Goal: Task Accomplishment & Management: Use online tool/utility

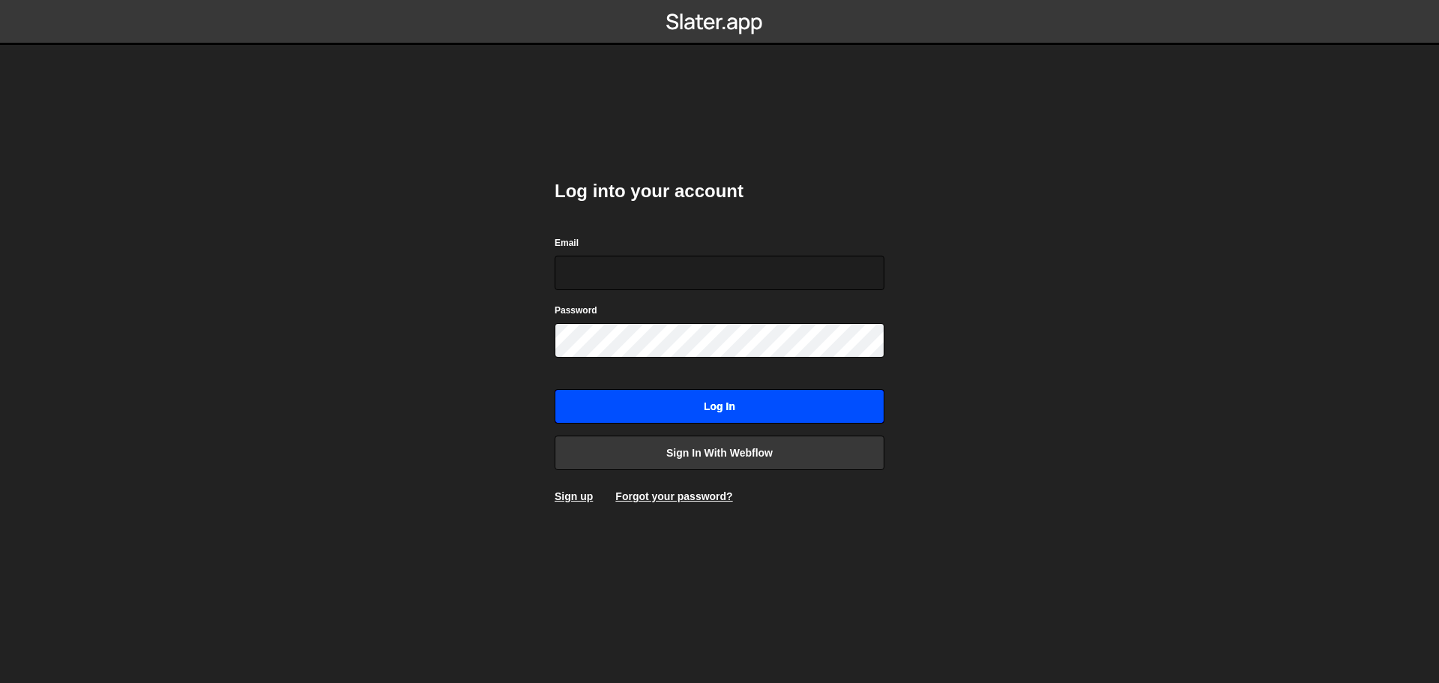
type input "[EMAIL_ADDRESS][DOMAIN_NAME]"
click at [730, 406] on input "Log in" at bounding box center [720, 406] width 330 height 34
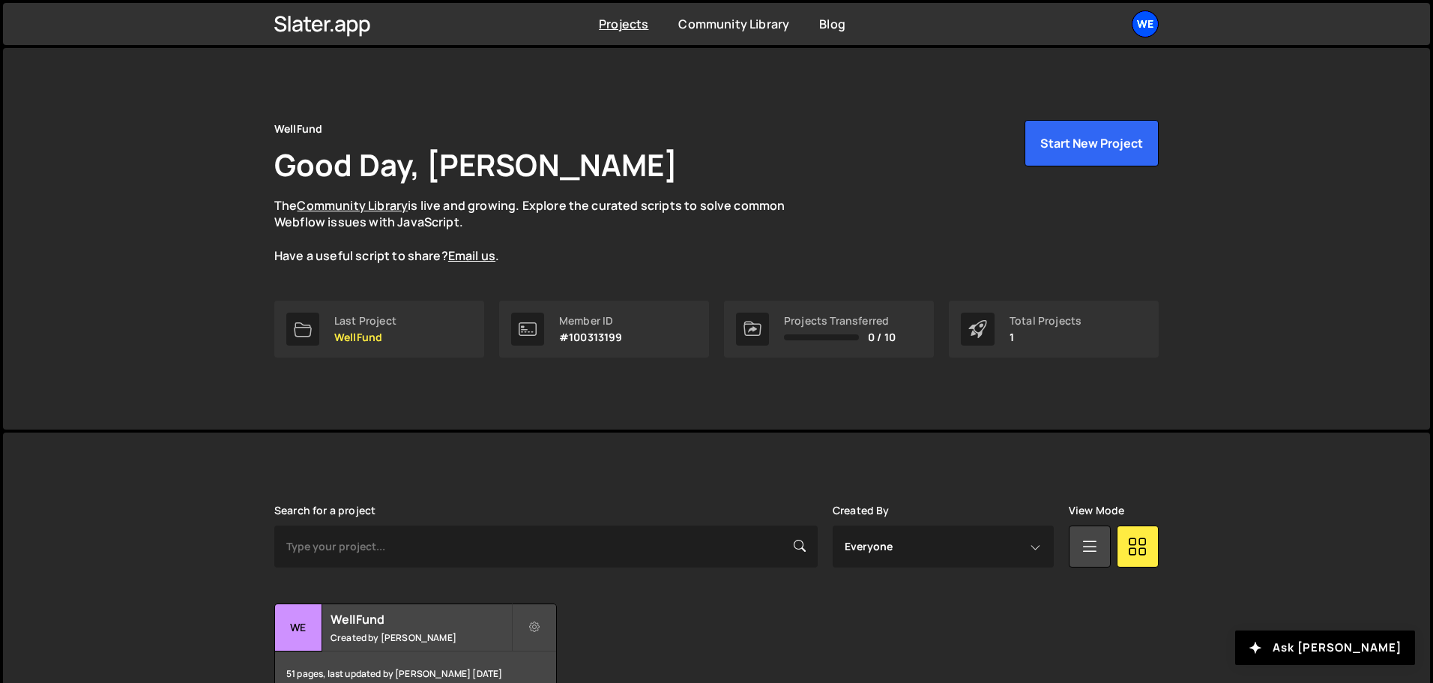
click at [1149, 25] on div "We" at bounding box center [1145, 23] width 27 height 27
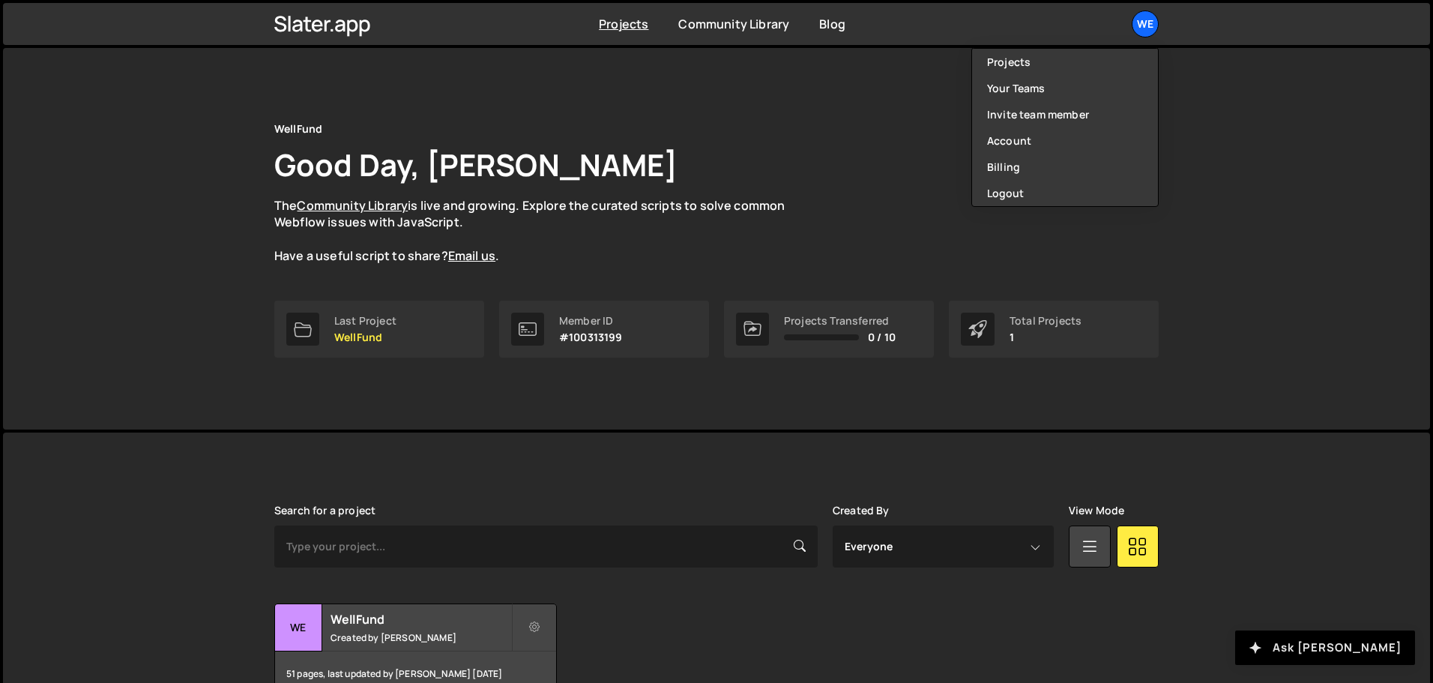
click at [1345, 654] on button "Ask [PERSON_NAME]" at bounding box center [1325, 647] width 180 height 34
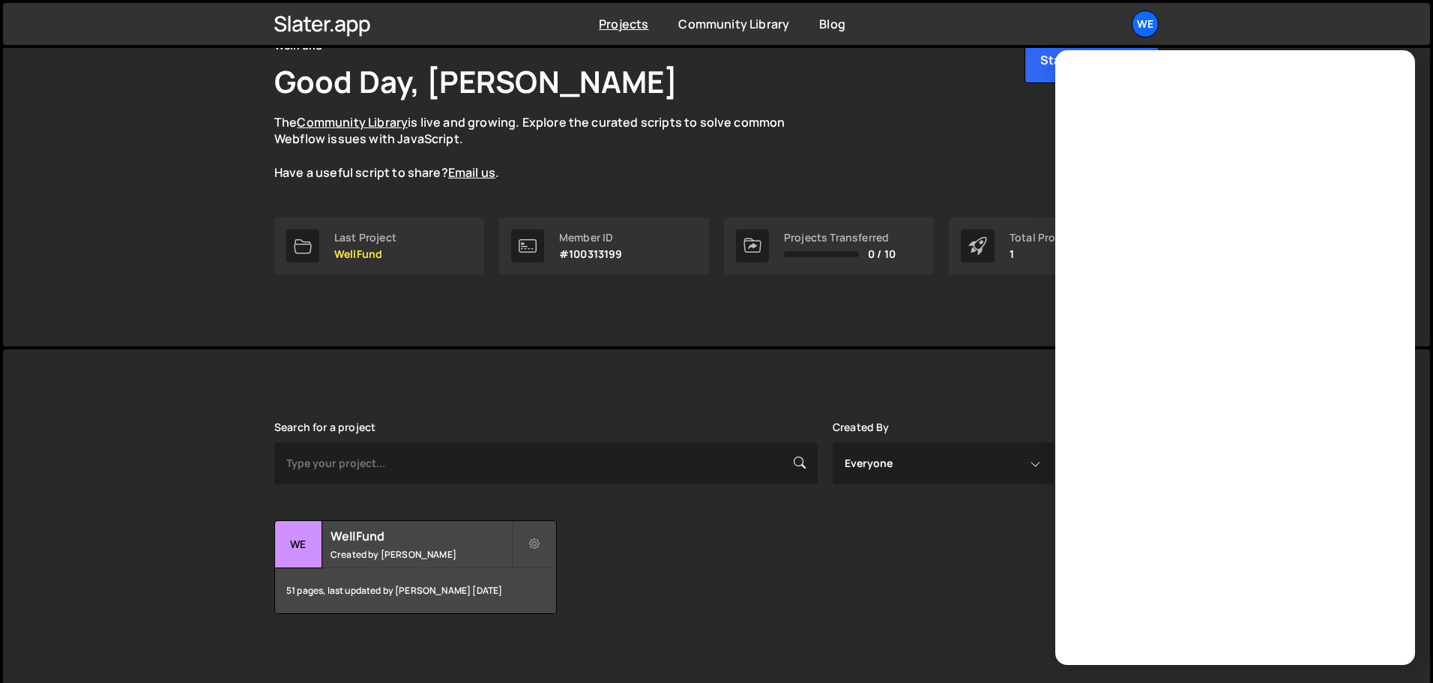
scroll to position [89, 0]
